Goal: Task Accomplishment & Management: Complete application form

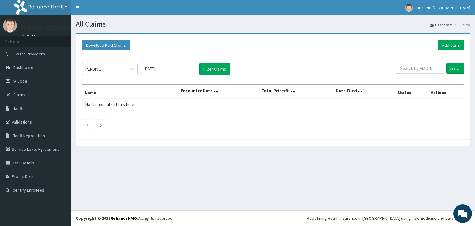
click at [457, 43] on link "Add Claim" at bounding box center [451, 45] width 26 height 11
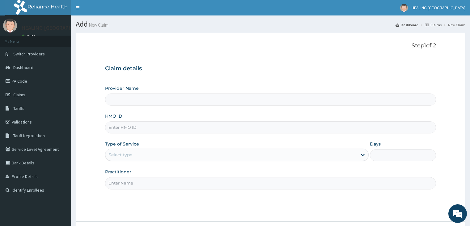
type input "HEALING [GEOGRAPHIC_DATA]"
click at [174, 127] on input "HMO ID" at bounding box center [270, 127] width 331 height 12
paste input "ext/10042/a"
type input "ext/10042/a"
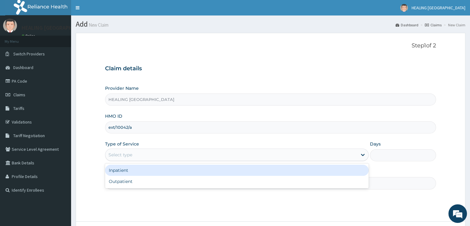
click at [164, 150] on div "Select type" at bounding box center [231, 155] width 252 height 10
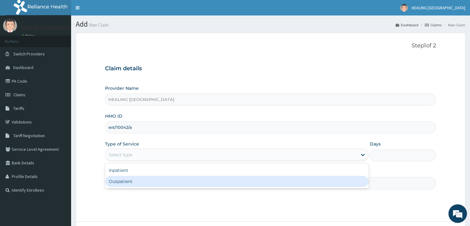
click at [157, 178] on div "Outpatient" at bounding box center [237, 181] width 264 height 11
type input "1"
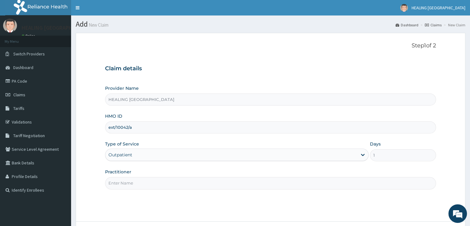
click at [156, 181] on input "Practitioner" at bounding box center [270, 183] width 331 height 12
type input "Dr Ajayi"
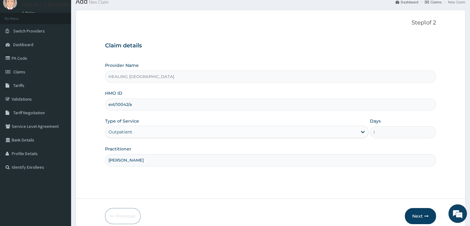
scroll to position [51, 0]
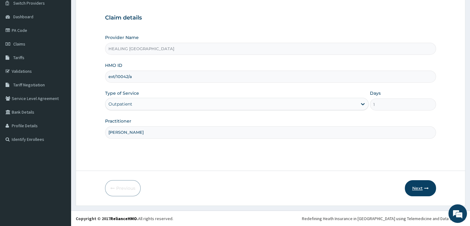
click at [419, 189] on button "Next" at bounding box center [420, 188] width 31 height 16
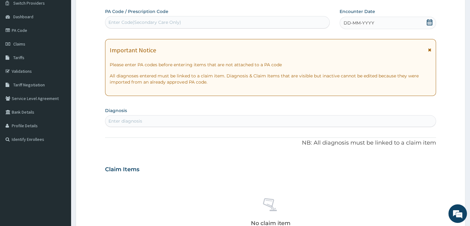
click at [188, 24] on div "Enter Code(Secondary Care Only)" at bounding box center [217, 22] width 224 height 10
paste input "PA/8F23E6"
type input "PA/8F23E6"
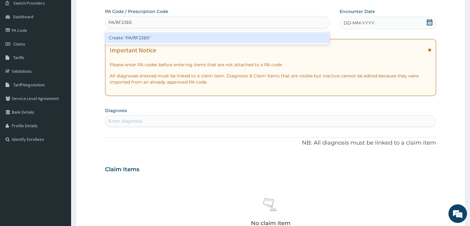
click at [222, 38] on div "Create "PA/8F23E6"" at bounding box center [217, 37] width 225 height 11
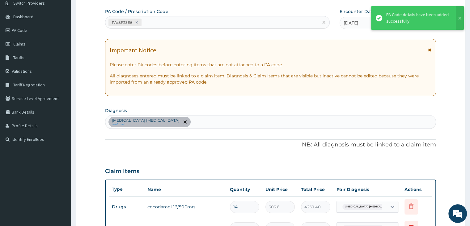
scroll to position [187, 0]
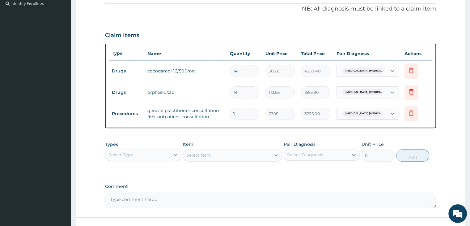
click at [308, 175] on div "PA Code / Prescription Code PA/8F23E6 Encounter Date 12-09-2025 Important Notic…" at bounding box center [270, 40] width 331 height 335
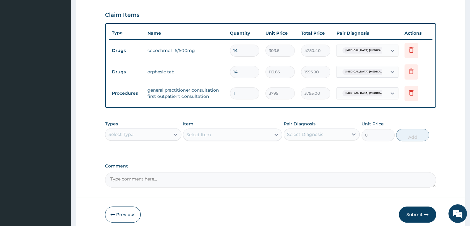
scroll to position [233, 0]
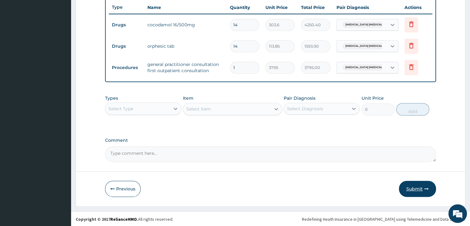
click at [416, 186] on button "Submit" at bounding box center [417, 189] width 37 height 16
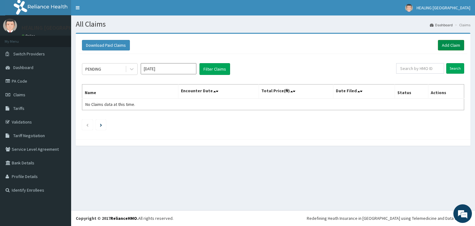
click at [452, 45] on link "Add Claim" at bounding box center [451, 45] width 26 height 11
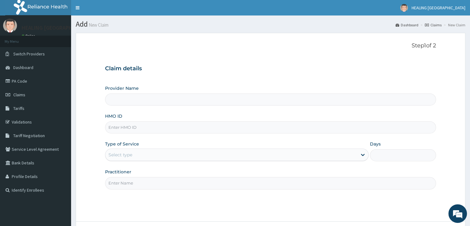
type input "HEALING [GEOGRAPHIC_DATA]"
click at [160, 124] on input "HMO ID" at bounding box center [270, 127] width 331 height 12
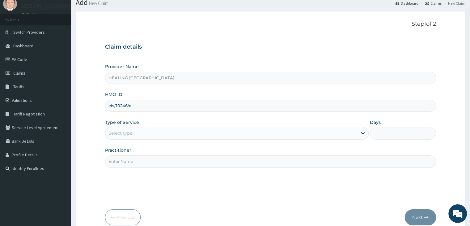
scroll to position [51, 0]
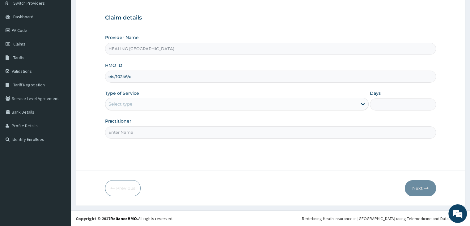
type input "eis/10246/c"
click at [212, 104] on div "Select type" at bounding box center [231, 104] width 252 height 10
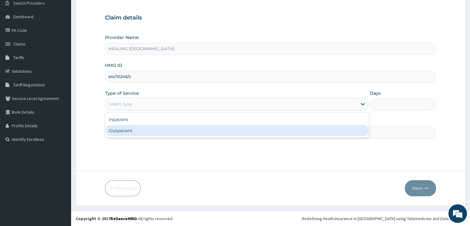
click at [209, 128] on div "Outpatient" at bounding box center [237, 130] width 264 height 11
type input "1"
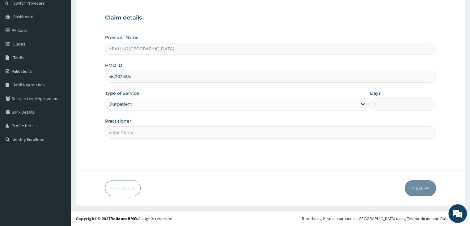
click at [209, 128] on input "Practitioner" at bounding box center [270, 132] width 331 height 12
type input "Dr Ajayi"
click at [422, 186] on button "Next" at bounding box center [420, 188] width 31 height 16
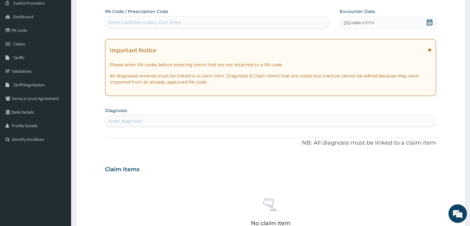
click at [431, 22] on icon at bounding box center [430, 22] width 6 height 6
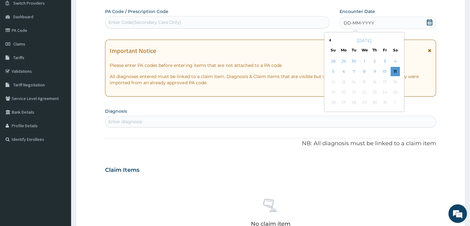
click at [330, 39] on button "Previous Month" at bounding box center [329, 40] width 3 height 3
click at [385, 71] on div "12" at bounding box center [384, 71] width 9 height 9
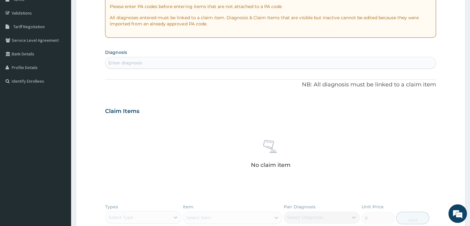
scroll to position [113, 0]
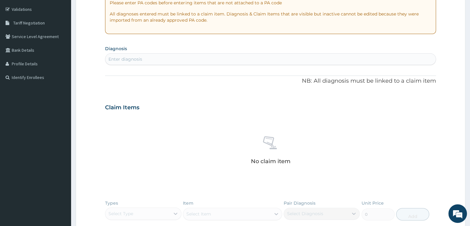
click at [204, 60] on div "Enter diagnosis" at bounding box center [270, 59] width 330 height 10
type input "f"
type input "boil"
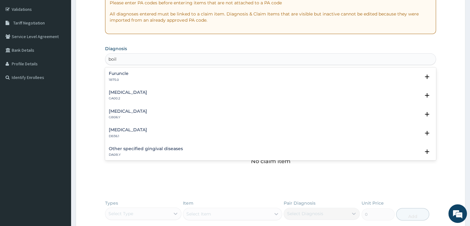
click at [154, 75] on div "Furuncle 1B75.0" at bounding box center [271, 76] width 324 height 11
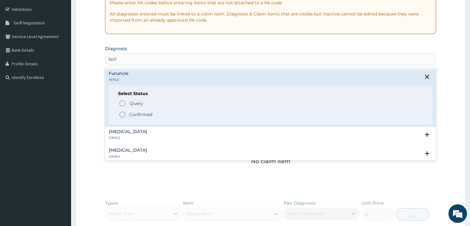
click at [123, 114] on icon "status option filled" at bounding box center [122, 114] width 7 height 7
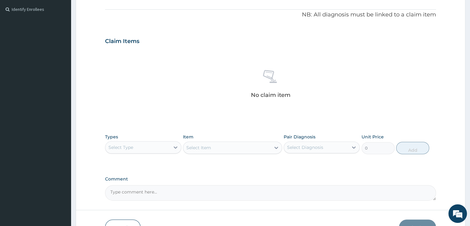
scroll to position [220, 0]
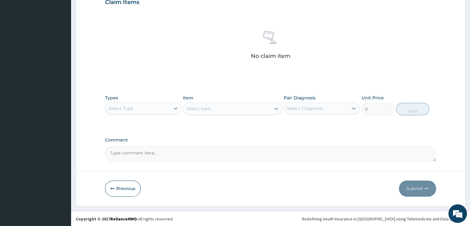
click at [157, 104] on div "Select Type" at bounding box center [137, 108] width 64 height 10
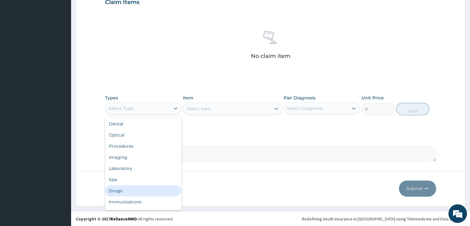
click at [132, 185] on div "Drugs" at bounding box center [143, 190] width 76 height 11
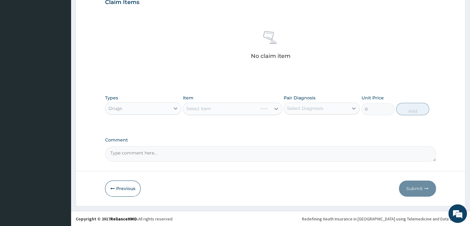
click at [225, 105] on div "Select Item" at bounding box center [232, 108] width 99 height 12
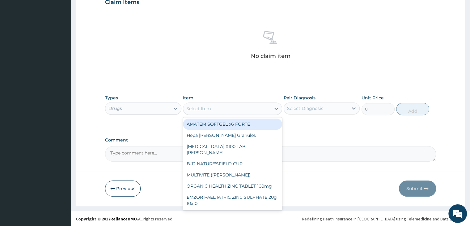
click at [232, 109] on div "Select Item" at bounding box center [227, 109] width 88 height 10
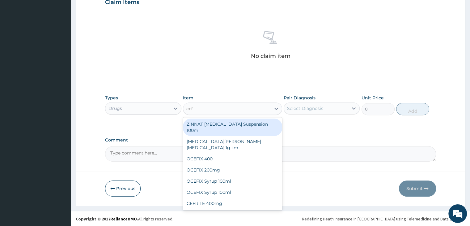
type input "ceft"
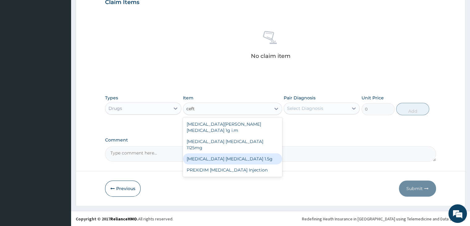
click at [225, 153] on div "Ceftriaxone sulbactam 1.5g" at bounding box center [232, 158] width 99 height 11
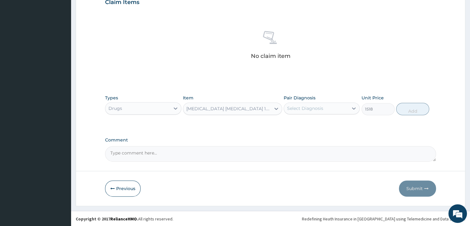
type input "1518"
click at [317, 107] on div "Select Diagnosis" at bounding box center [305, 108] width 36 height 6
click at [319, 123] on div "Furuncle" at bounding box center [322, 124] width 76 height 13
checkbox input "true"
click at [424, 103] on button "Add" at bounding box center [413, 109] width 33 height 12
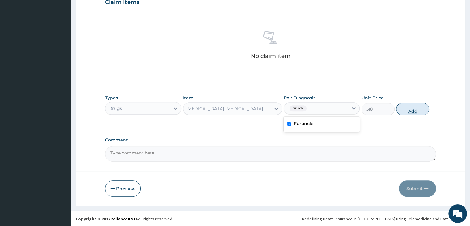
type input "0"
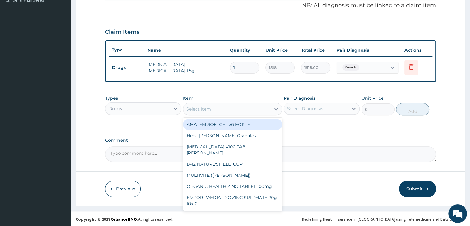
click at [240, 105] on div "Select Item" at bounding box center [227, 109] width 88 height 10
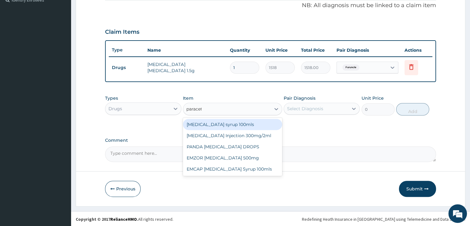
type input "paraceta"
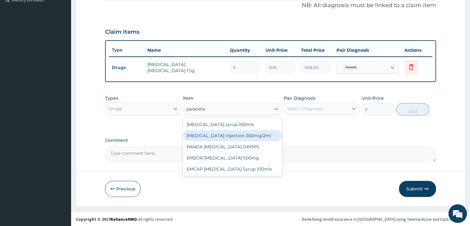
click at [244, 137] on div "PARACETAMOL Injection 300mg/2ml" at bounding box center [232, 135] width 99 height 11
type input "278.3"
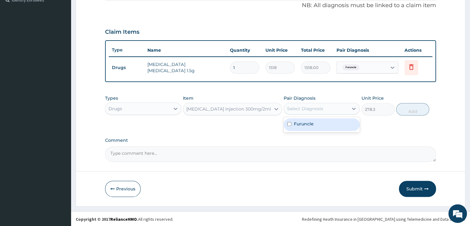
click at [331, 109] on div "Select Diagnosis" at bounding box center [316, 109] width 64 height 10
click at [323, 124] on div "Furuncle" at bounding box center [322, 124] width 76 height 13
checkbox input "true"
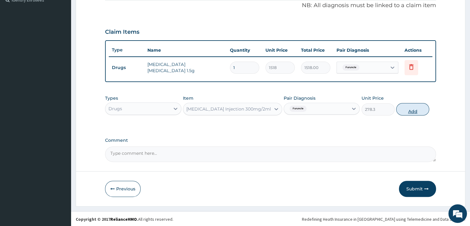
click at [417, 109] on button "Add" at bounding box center [413, 109] width 33 height 12
type input "0"
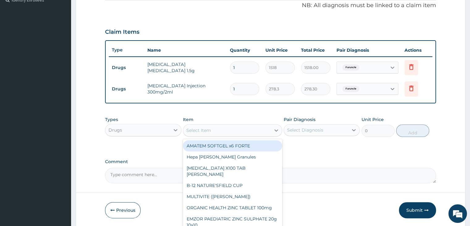
click at [226, 127] on div "Select Item" at bounding box center [227, 130] width 88 height 10
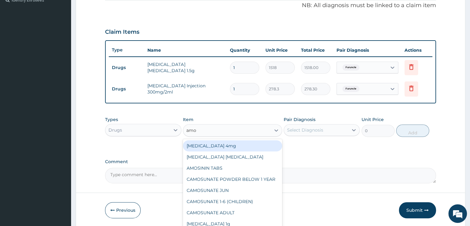
type input "amox"
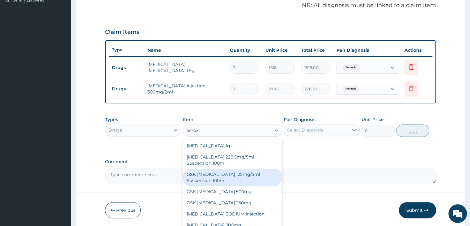
scroll to position [11, 0]
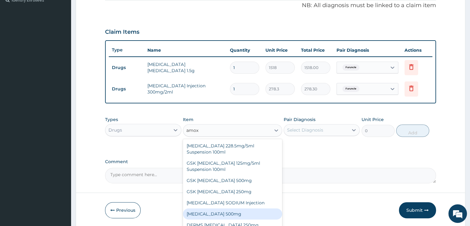
click at [247, 213] on div "AMOXICILLIN 500mg" at bounding box center [232, 213] width 99 height 11
type input "75.9"
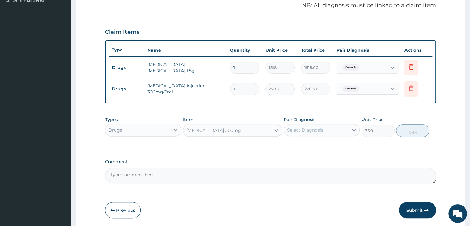
click at [324, 130] on div "Select Diagnosis" at bounding box center [316, 130] width 64 height 10
click at [320, 145] on div "Furuncle" at bounding box center [322, 146] width 76 height 13
checkbox input "true"
click at [413, 129] on button "Add" at bounding box center [413, 130] width 33 height 12
type input "0"
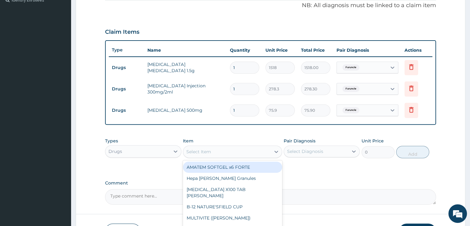
click at [232, 149] on div "Select Item" at bounding box center [227, 152] width 88 height 10
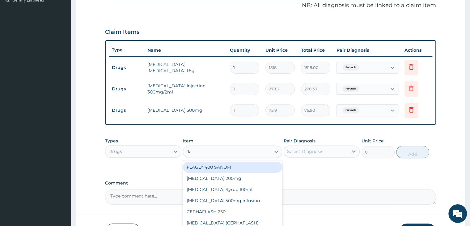
type input "flag"
click at [231, 166] on div "FLAGLY 400 SANOFI" at bounding box center [232, 166] width 99 height 11
type input "75.9"
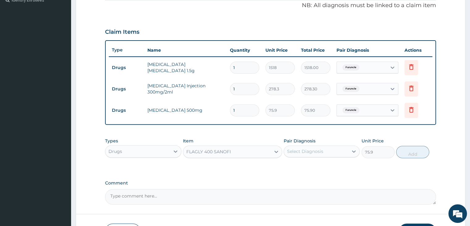
click at [338, 147] on div "Select Diagnosis" at bounding box center [316, 151] width 64 height 10
click at [324, 166] on div "Furuncle" at bounding box center [322, 167] width 76 height 13
checkbox input "true"
click at [418, 152] on button "Add" at bounding box center [413, 152] width 33 height 12
type input "0"
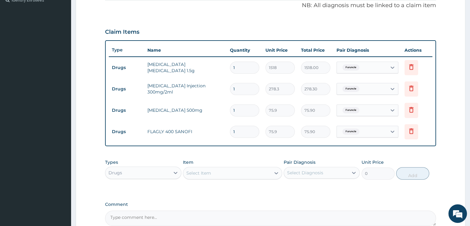
click at [238, 171] on div "Select Item" at bounding box center [227, 173] width 88 height 10
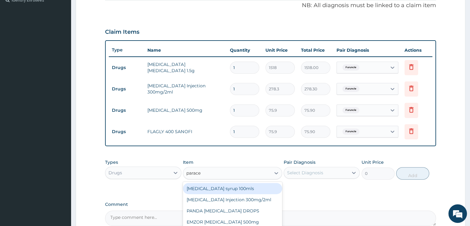
type input "paracet"
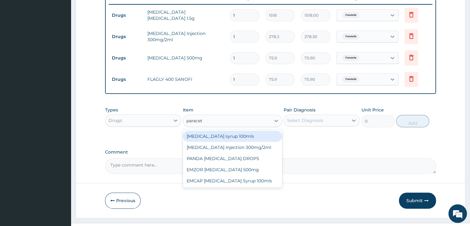
scroll to position [252, 0]
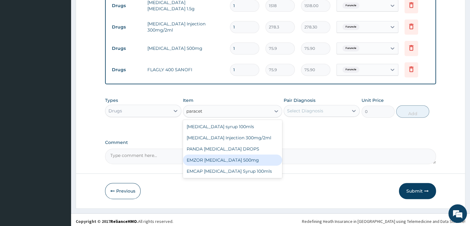
click at [228, 159] on div "EMZOR PARACETAMOL 500mg" at bounding box center [232, 159] width 99 height 11
type input "25.3"
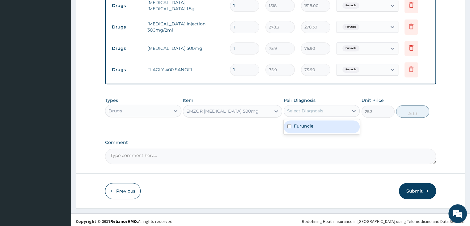
click at [337, 110] on div "Select Diagnosis" at bounding box center [316, 111] width 64 height 10
click at [330, 127] on div "Furuncle" at bounding box center [322, 126] width 76 height 13
checkbox input "true"
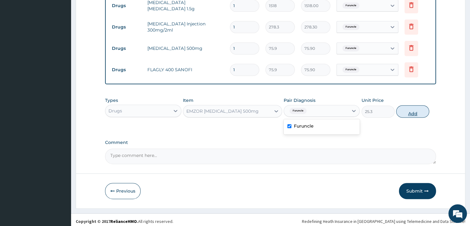
click at [420, 113] on button "Add" at bounding box center [413, 111] width 33 height 12
type input "0"
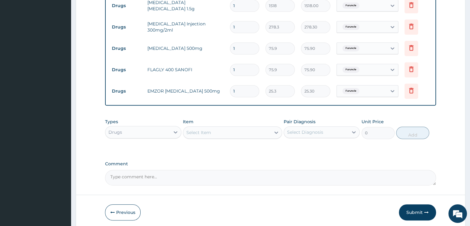
click at [230, 134] on div "Select Item" at bounding box center [227, 132] width 88 height 10
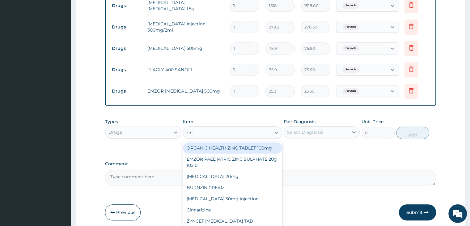
type input "zinc"
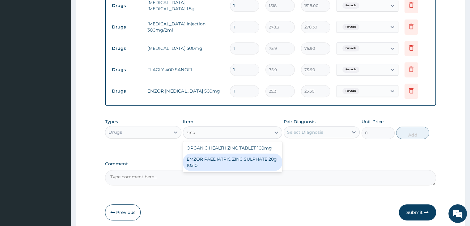
click at [230, 158] on div "EMZOR PAEDIATRIC ZINC SULPHATE 20g 10x10" at bounding box center [232, 161] width 99 height 17
type input "56.925"
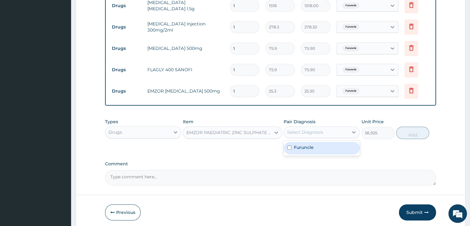
click at [322, 131] on div "Select Diagnosis" at bounding box center [305, 132] width 36 height 6
click at [323, 146] on div "Furuncle" at bounding box center [322, 148] width 76 height 13
checkbox input "true"
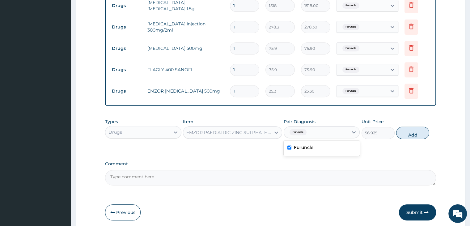
click at [408, 134] on button "Add" at bounding box center [413, 133] width 33 height 12
type input "0"
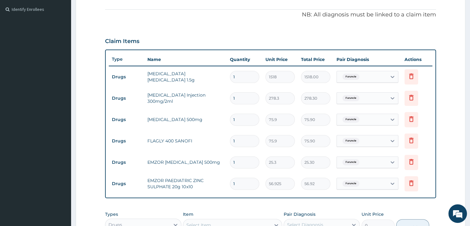
scroll to position [97, 0]
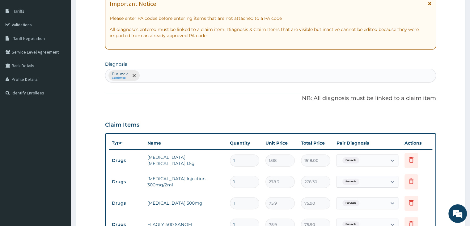
click at [257, 78] on div "Furuncle Confirmed" at bounding box center [270, 75] width 330 height 13
type input "gastr"
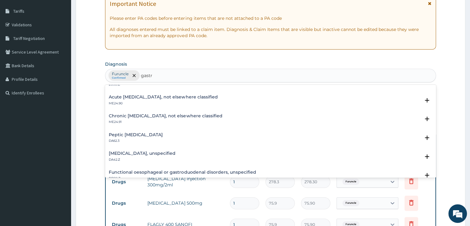
scroll to position [588, 0]
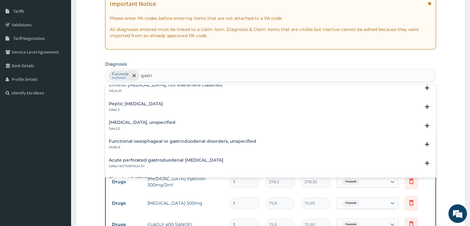
click at [172, 124] on div "Gastritis, unspecified DA42.Z" at bounding box center [271, 125] width 324 height 11
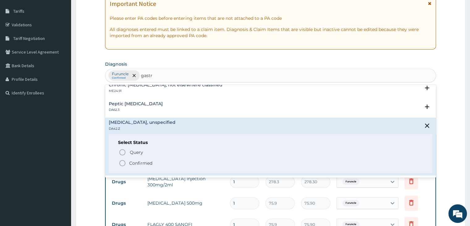
click at [120, 163] on icon "status option filled" at bounding box center [122, 162] width 7 height 7
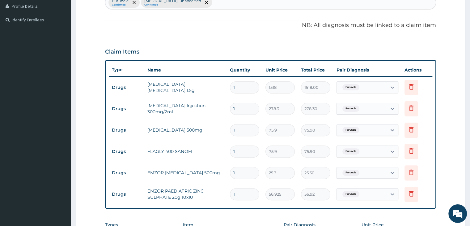
scroll to position [221, 0]
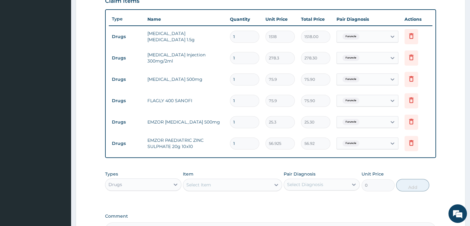
click at [248, 120] on input "1" at bounding box center [244, 122] width 29 height 12
click at [252, 36] on input "1" at bounding box center [244, 37] width 29 height 12
click at [241, 59] on input "1" at bounding box center [244, 58] width 29 height 12
type input "0.00"
type input "2"
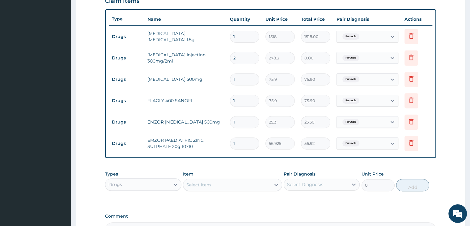
type input "556.60"
type input "2"
click at [243, 78] on input "1" at bounding box center [244, 79] width 29 height 12
type input "15"
type input "1138.50"
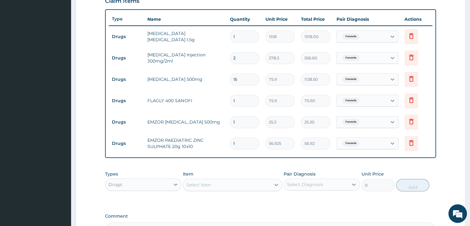
type input "15"
click at [243, 97] on input "1" at bounding box center [244, 101] width 29 height 12
type input "15"
type input "1138.50"
type input "15"
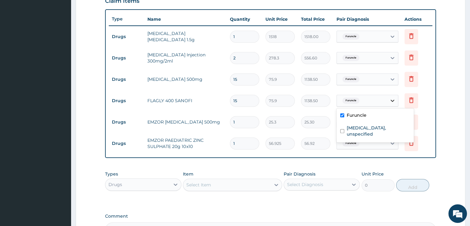
click at [392, 98] on icon at bounding box center [393, 100] width 6 height 6
click at [370, 127] on label "Gastritis, unspecified" at bounding box center [378, 131] width 63 height 12
checkbox input "true"
click at [370, 114] on div "Furuncle" at bounding box center [375, 116] width 77 height 13
checkbox input "false"
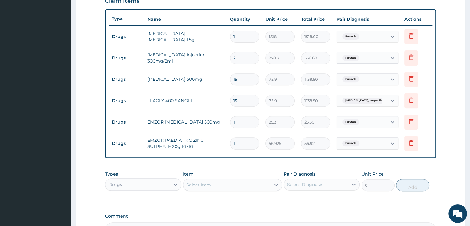
click at [245, 120] on input "1" at bounding box center [244, 122] width 29 height 12
type input "18"
type input "455.40"
type input "18"
click at [380, 141] on div "Furuncle" at bounding box center [362, 143] width 50 height 11
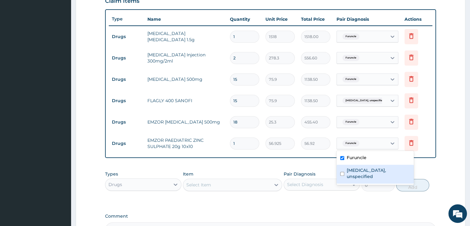
click at [358, 170] on label "Gastritis, unspecified" at bounding box center [378, 173] width 63 height 12
checkbox input "true"
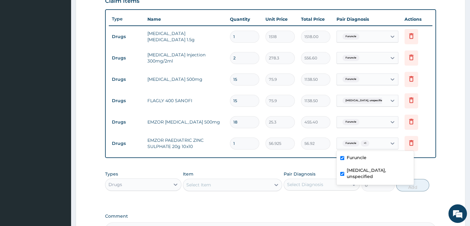
click at [360, 160] on label "Furuncle" at bounding box center [357, 157] width 20 height 6
checkbox input "false"
click at [213, 198] on div "Types Drugs Item Select Item Pair Diagnosis Select Diagnosis Unit Price 0 Add" at bounding box center [270, 186] width 331 height 36
click at [205, 73] on td "AMOXICILLIN 500mg" at bounding box center [185, 79] width 82 height 12
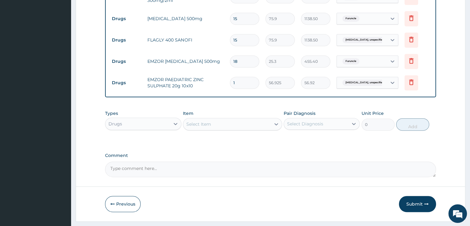
scroll to position [296, 0]
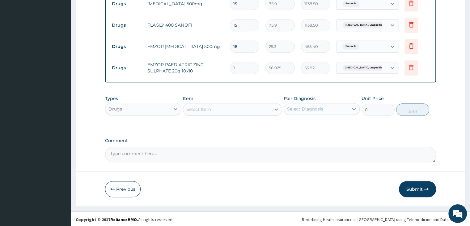
click at [146, 109] on div "Drugs" at bounding box center [137, 109] width 64 height 10
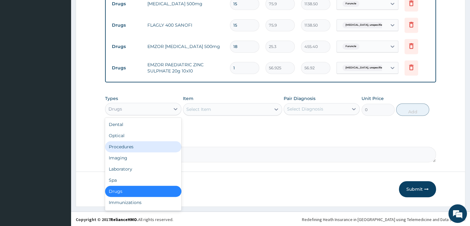
click at [130, 145] on div "Procedures" at bounding box center [143, 146] width 76 height 11
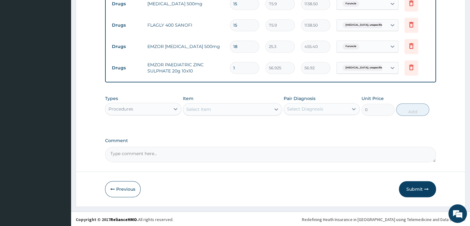
click at [251, 110] on div "Select Item" at bounding box center [227, 109] width 88 height 10
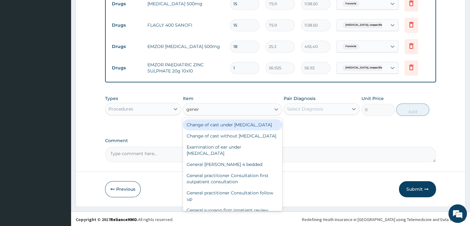
type input "genera"
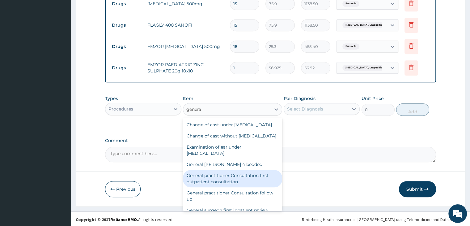
click at [218, 187] on div "General practitioner Consultation first outpatient consultation" at bounding box center [232, 178] width 99 height 17
type input "3795"
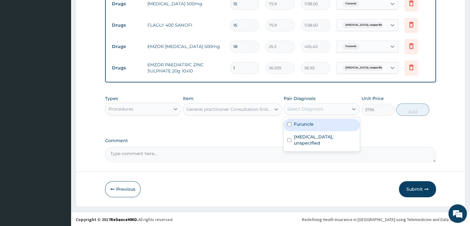
click at [323, 104] on div "Select Diagnosis" at bounding box center [316, 109] width 64 height 10
click at [318, 125] on div "Furuncle" at bounding box center [322, 124] width 76 height 13
checkbox input "true"
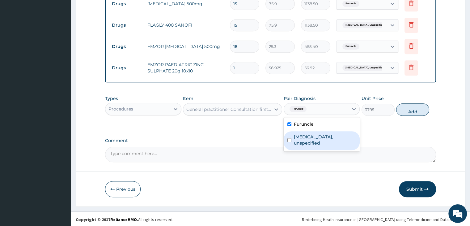
click at [316, 135] on label "Gastritis, unspecified" at bounding box center [325, 140] width 62 height 12
checkbox input "true"
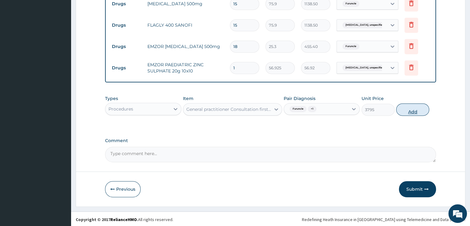
click at [416, 106] on button "Add" at bounding box center [413, 109] width 33 height 12
type input "0"
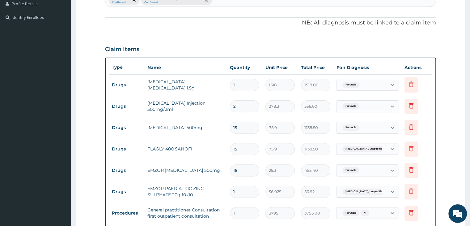
scroll to position [318, 0]
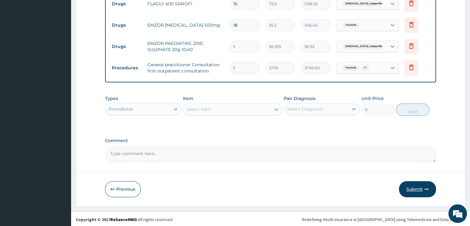
click at [413, 186] on button "Submit" at bounding box center [417, 189] width 37 height 16
